Goal: Task Accomplishment & Management: Complete application form

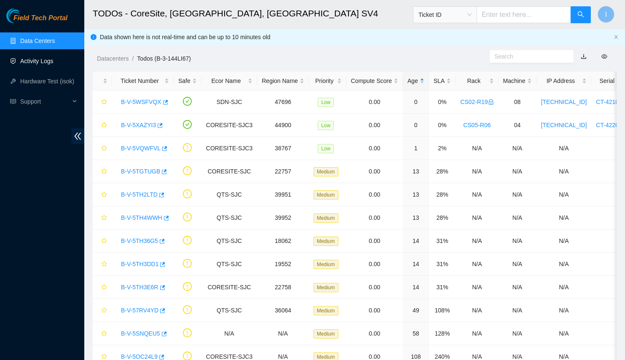
click at [44, 64] on link "Activity Logs" at bounding box center [36, 61] width 33 height 7
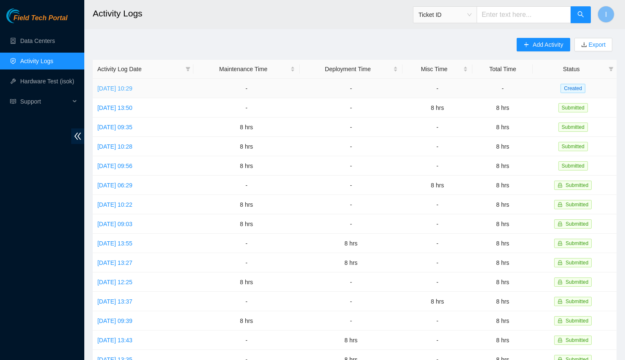
click at [132, 87] on link "[DATE] 10:29" at bounding box center [114, 88] width 35 height 7
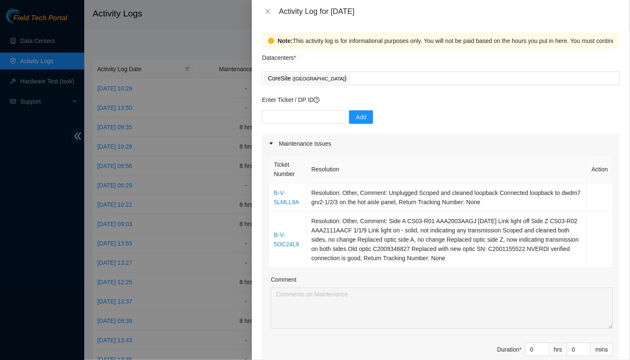
scroll to position [76, 0]
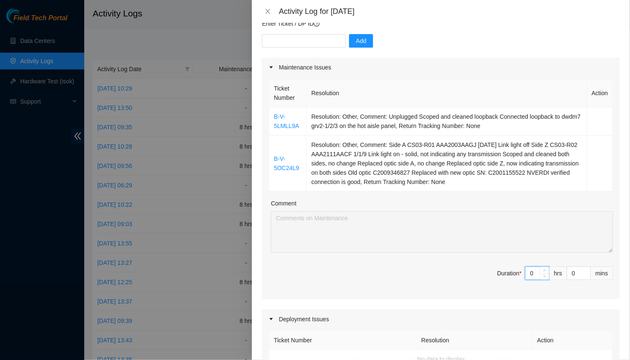
drag, startPoint x: 528, startPoint y: 276, endPoint x: 447, endPoint y: 263, distance: 82.3
click at [453, 269] on span "Duration * 0 hrs 0 mins" at bounding box center [441, 279] width 345 height 24
type input "8"
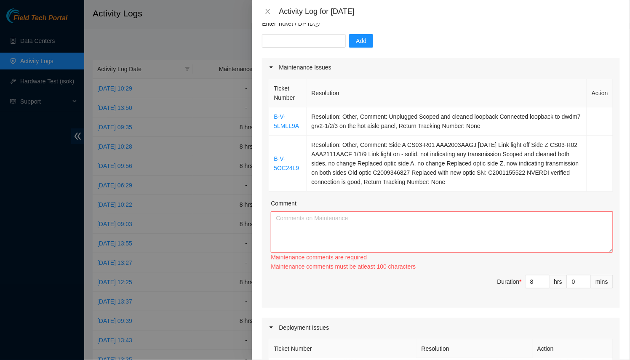
click at [519, 201] on div "Comment" at bounding box center [442, 205] width 343 height 13
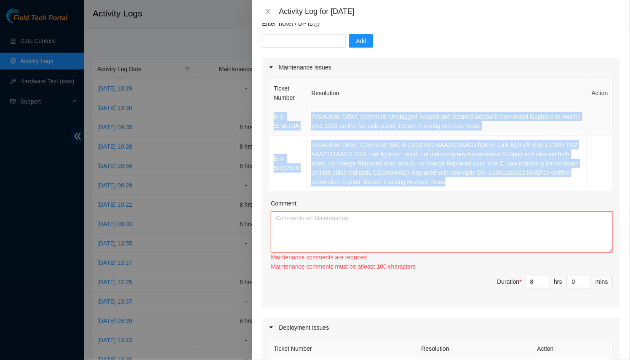
drag, startPoint x: 482, startPoint y: 188, endPoint x: 270, endPoint y: 110, distance: 226.3
click at [270, 110] on tbody "B-V-5LMLL9A Resolution: Other, Comment: Unplugged Scoped and cleaned loopback C…" at bounding box center [441, 149] width 344 height 84
copy tbody "B-V-5LMLL9A Resolution: Other, Comment: Unplugged Scoped and cleaned loopback C…"
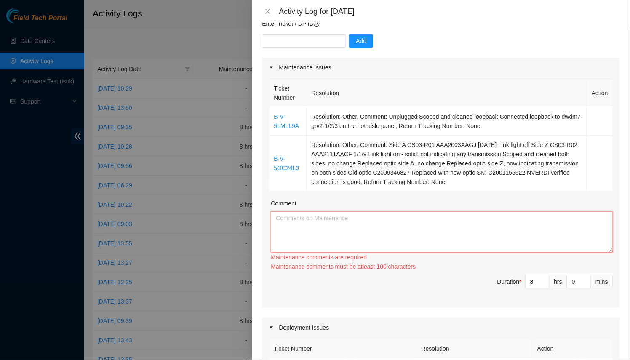
click at [336, 225] on textarea "Comment" at bounding box center [442, 232] width 343 height 41
drag, startPoint x: 604, startPoint y: 249, endPoint x: 603, endPoint y: 308, distance: 59.0
click at [603, 253] on textarea "Comment" at bounding box center [442, 232] width 343 height 41
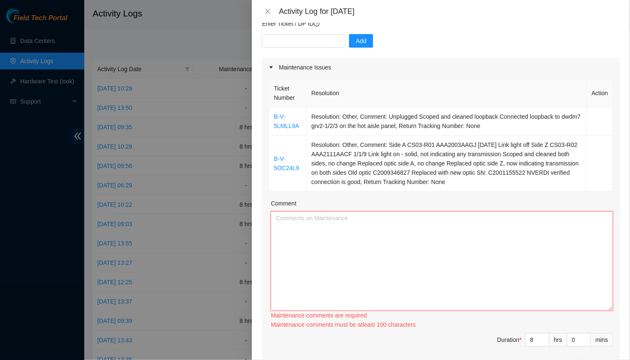
click at [518, 233] on textarea "Comment" at bounding box center [442, 261] width 343 height 99
paste textarea "B-V-5LMLL9A Resolution: Other, Comment: Unplugged Scoped and cleaned loopback C…"
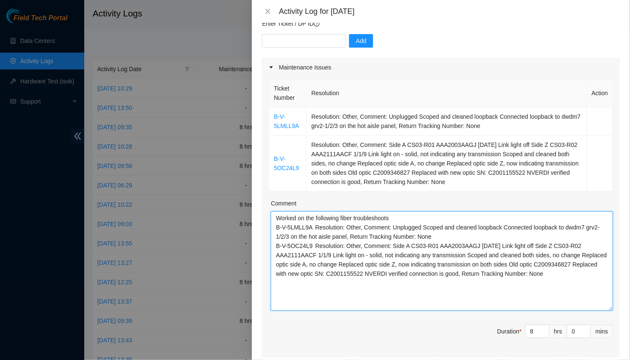
click at [439, 213] on textarea "Worked on the following fiber troubleshoots B-V-5LMLL9A Resolution: Other, Comm…" at bounding box center [442, 261] width 343 height 99
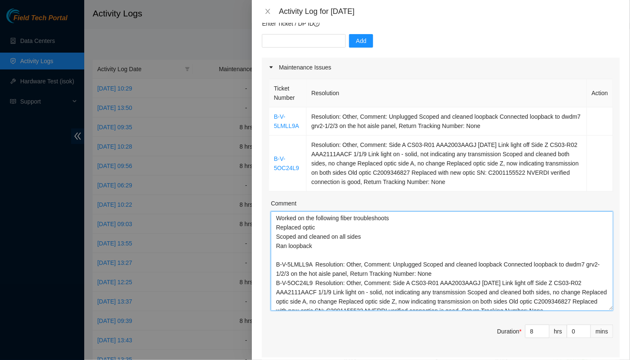
click at [439, 213] on textarea "Worked on the following fiber troubleshoots Replaced optic Scoped and cleaned o…" at bounding box center [442, 261] width 343 height 99
click at [335, 253] on textarea "Worked on the following fiber troubleshoot tickets: Replaced optic Scoped and c…" at bounding box center [442, 261] width 343 height 99
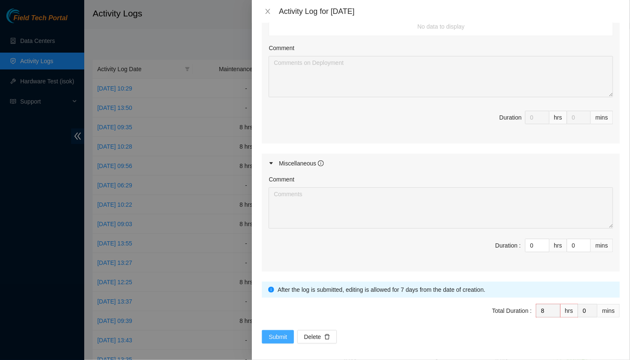
type textarea "Worked on the following fiber troubleshoot tickets: Replaced optic Scoped and c…"
click at [282, 334] on span "Submit" at bounding box center [278, 337] width 19 height 9
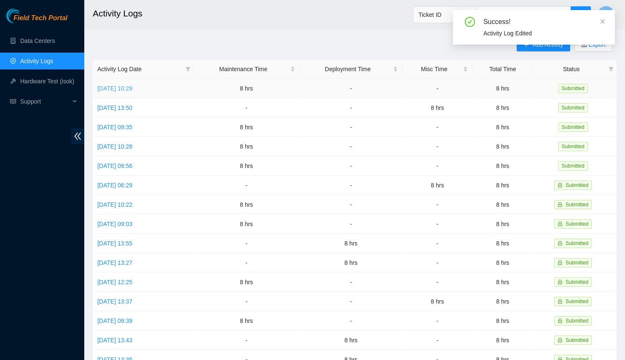
click at [132, 85] on link "[DATE] 10:29" at bounding box center [114, 88] width 35 height 7
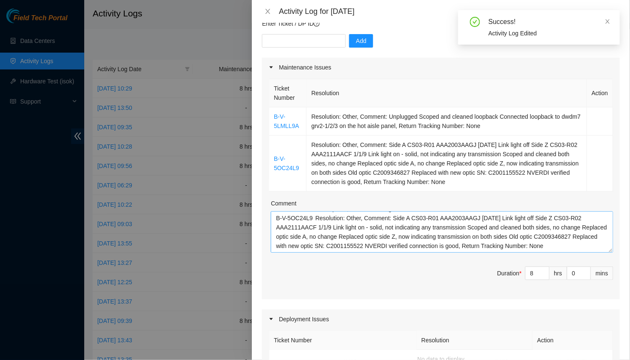
scroll to position [191, 0]
